Goal: Contribute content

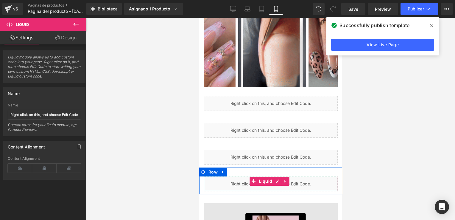
scroll to position [716, 0]
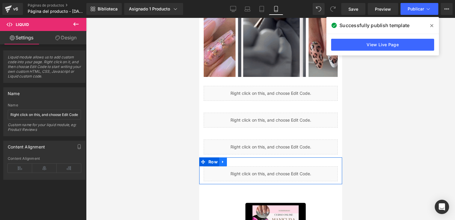
click at [225, 157] on link at bounding box center [223, 161] width 8 height 9
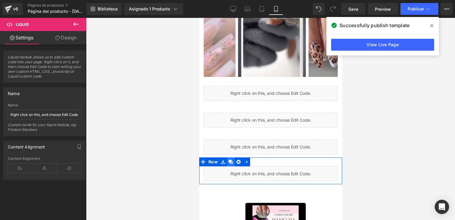
click at [231, 160] on icon at bounding box center [230, 162] width 4 height 4
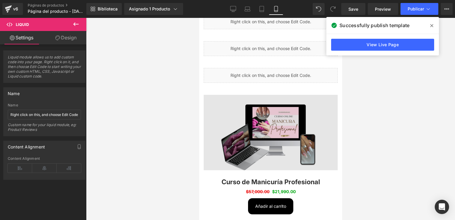
scroll to position [843, 0]
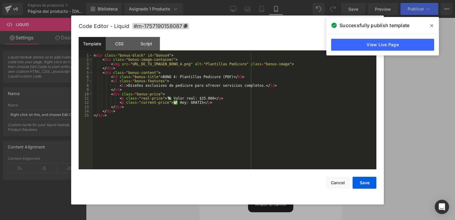
click at [278, 66] on div "Liquid" at bounding box center [270, 73] width 134 height 15
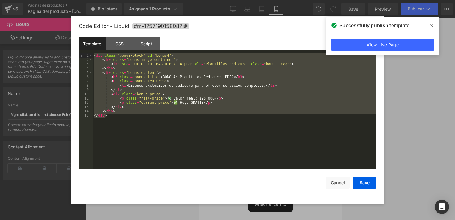
drag, startPoint x: 149, startPoint y: 115, endPoint x: 82, endPoint y: 55, distance: 89.8
click at [82, 55] on pre "1 2 3 4 5 6 7 8 9 10 11 12 13 14 15 < div class = "bonus-block" id = "bonus4" >…" at bounding box center [228, 111] width 298 height 116
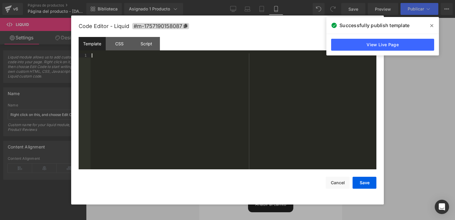
scroll to position [26, 0]
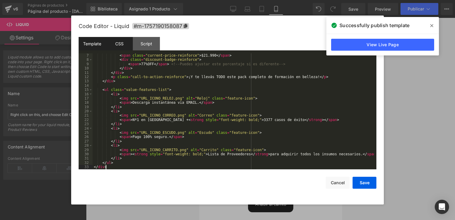
click at [119, 47] on div "CSS" at bounding box center [119, 43] width 27 height 13
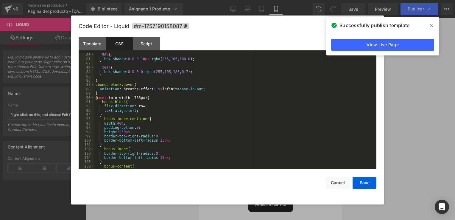
scroll to position [386, 0]
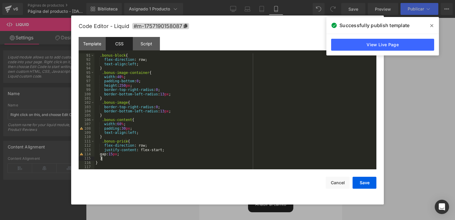
drag, startPoint x: 136, startPoint y: 160, endPoint x: 130, endPoint y: 159, distance: 5.9
click at [131, 158] on div ".bonus-block { flex-direction : row; text-align : left ; } .bonus-image-contain…" at bounding box center [234, 115] width 280 height 124
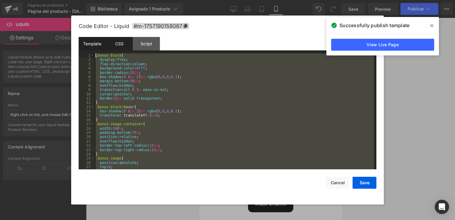
scroll to position [0, 0]
drag, startPoint x: 130, startPoint y: 164, endPoint x: 94, endPoint y: 43, distance: 125.8
click at [94, 43] on div "Template CSS Script Data 7 8 9 10 11 12 13 14 15 16 17 18 19 20 21 22 23 24 25 …" at bounding box center [228, 103] width 298 height 132
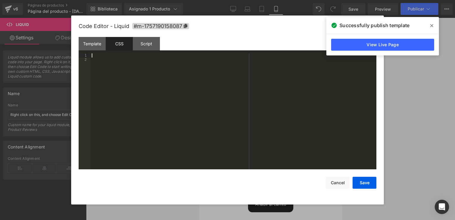
click at [148, 57] on div at bounding box center [234, 115] width 286 height 124
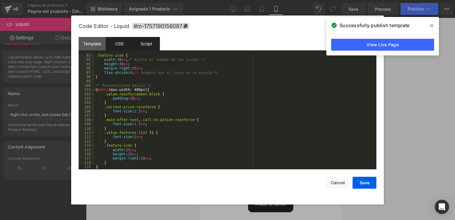
click at [143, 47] on div "Script" at bounding box center [146, 43] width 27 height 13
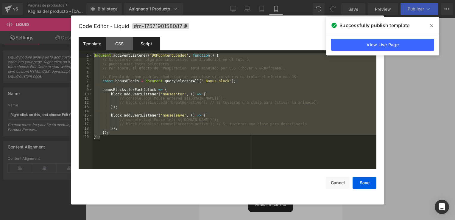
drag, startPoint x: 150, startPoint y: 139, endPoint x: 89, endPoint y: 43, distance: 113.4
click at [89, 43] on div "Template CSS Script Data 7 8 9 10 11 12 13 14 15 16 17 18 19 20 21 22 23 24 25 …" at bounding box center [228, 103] width 298 height 132
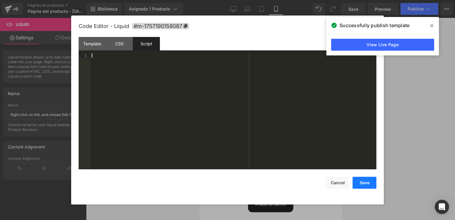
click at [364, 180] on button "Save" at bounding box center [365, 183] width 24 height 12
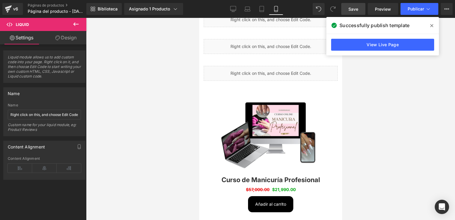
click at [350, 4] on link "Save" at bounding box center [353, 9] width 24 height 12
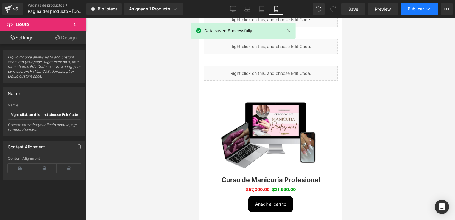
click at [411, 9] on span "Publicar" at bounding box center [416, 9] width 16 height 5
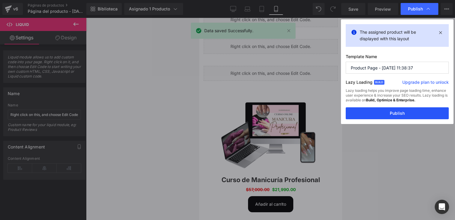
click at [386, 109] on button "Publish" at bounding box center [397, 113] width 103 height 12
